Goal: Navigation & Orientation: Find specific page/section

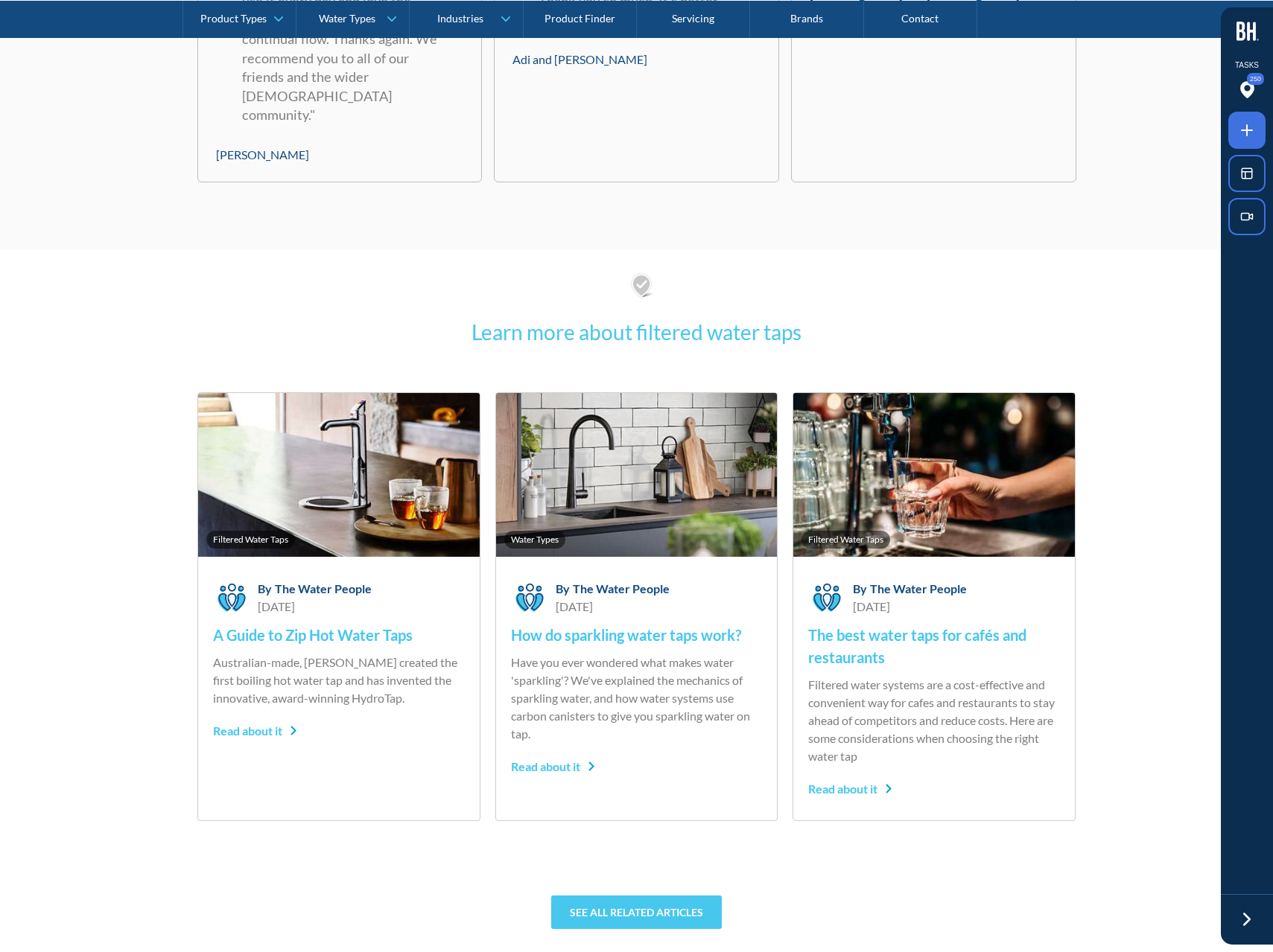
scroll to position [9922, 0]
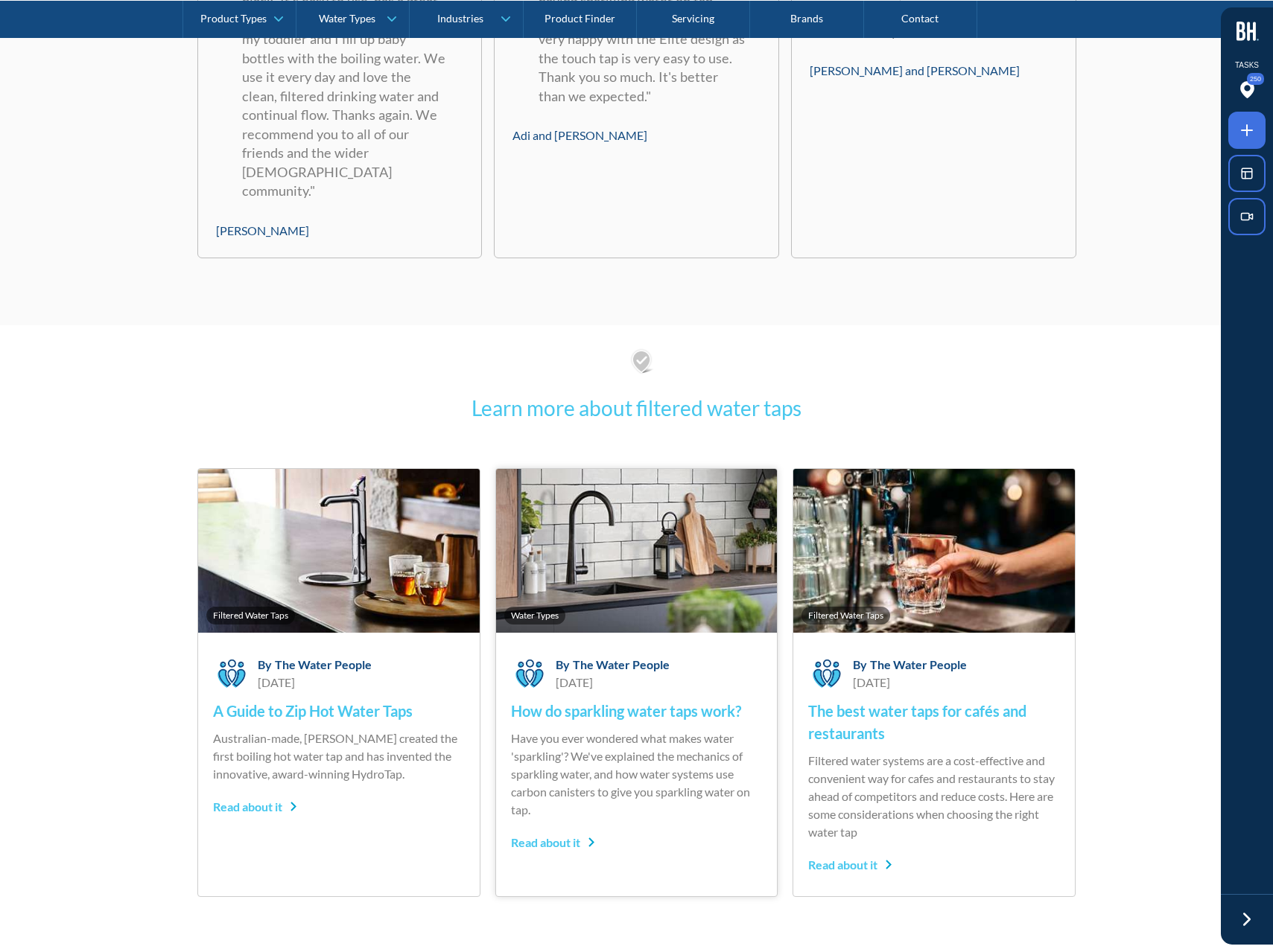
click at [501, 567] on div "Water Types" at bounding box center [636, 550] width 281 height 163
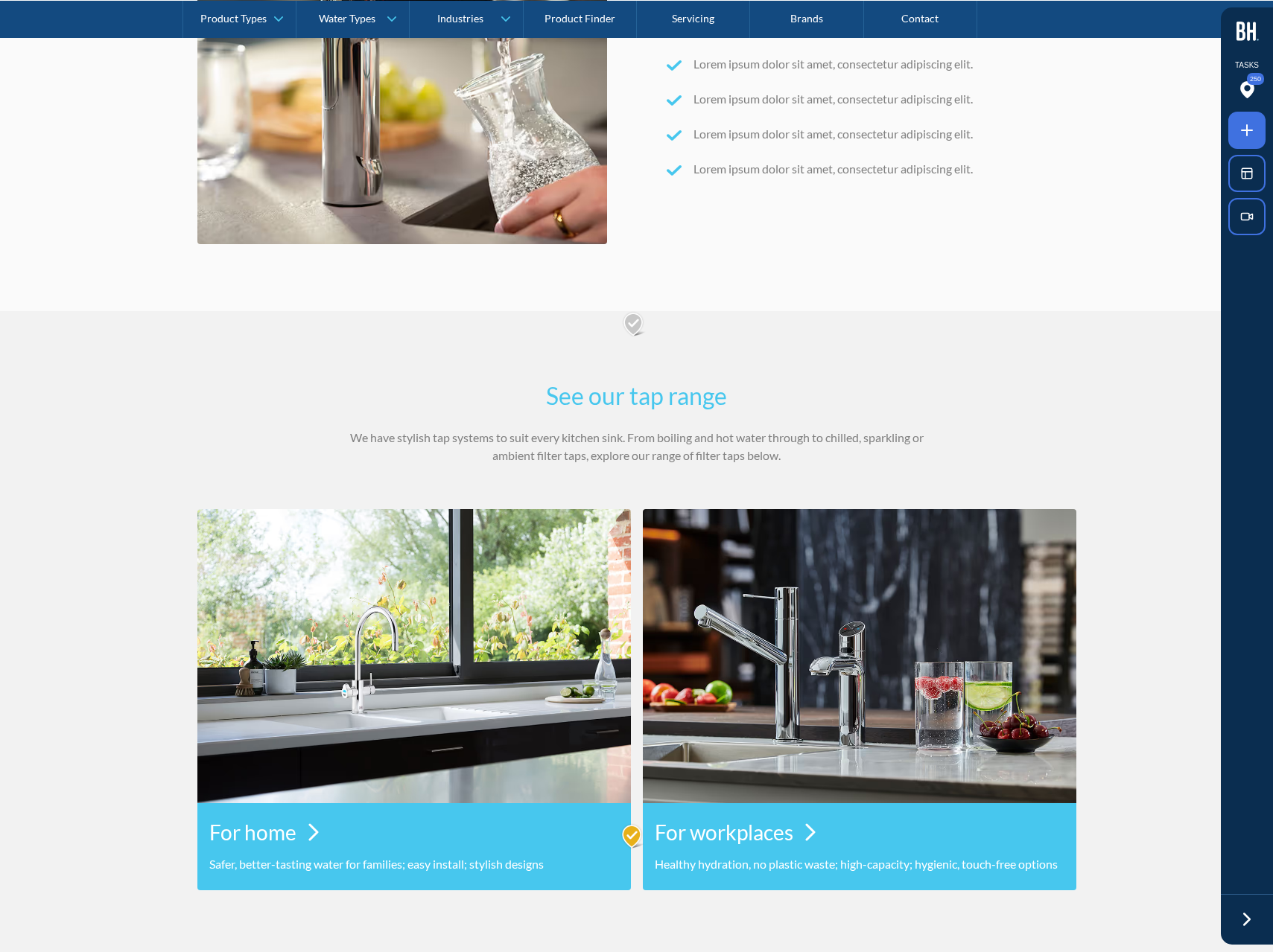
scroll to position [0, 0]
